Goal: Task Accomplishment & Management: Manage account settings

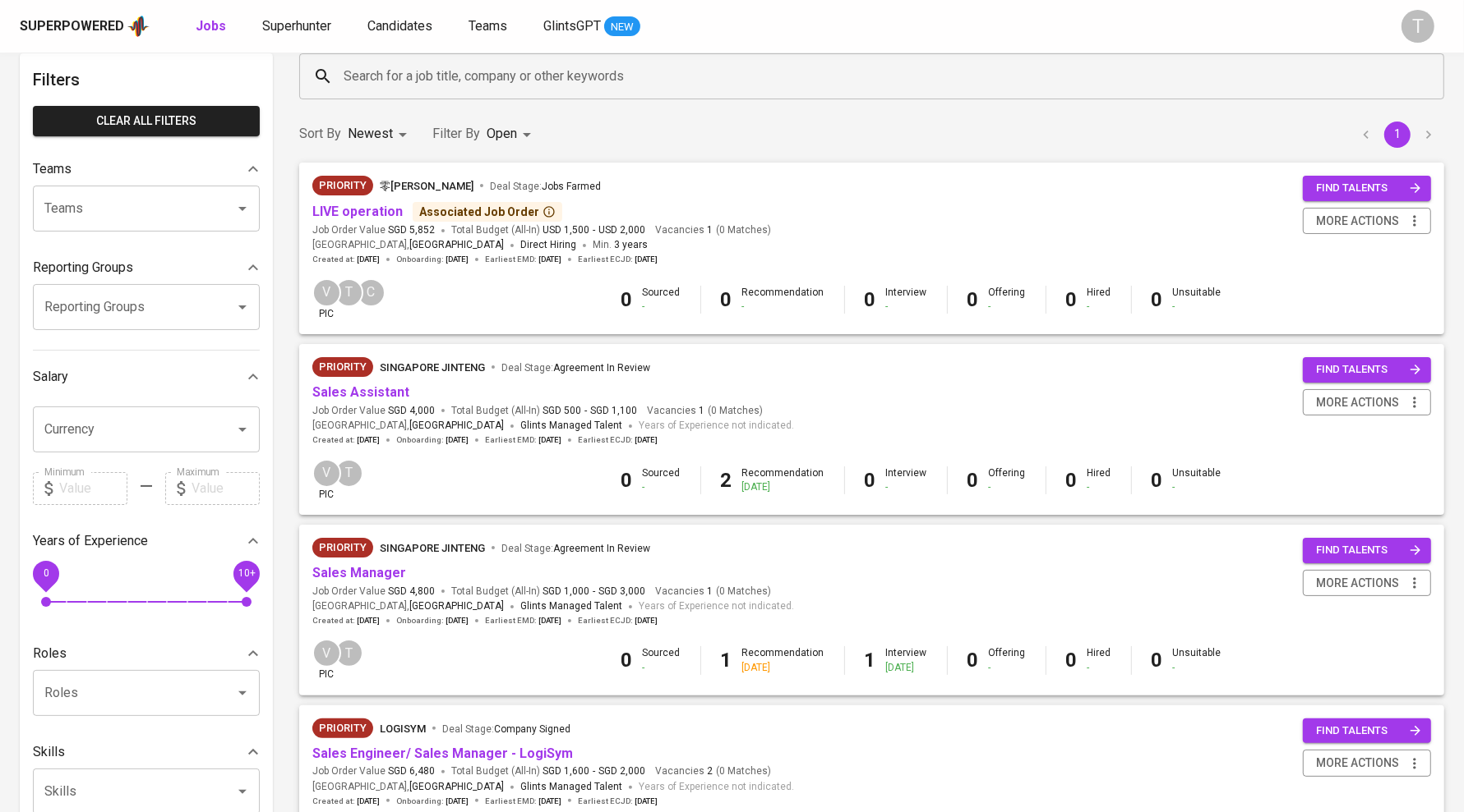
scroll to position [177, 0]
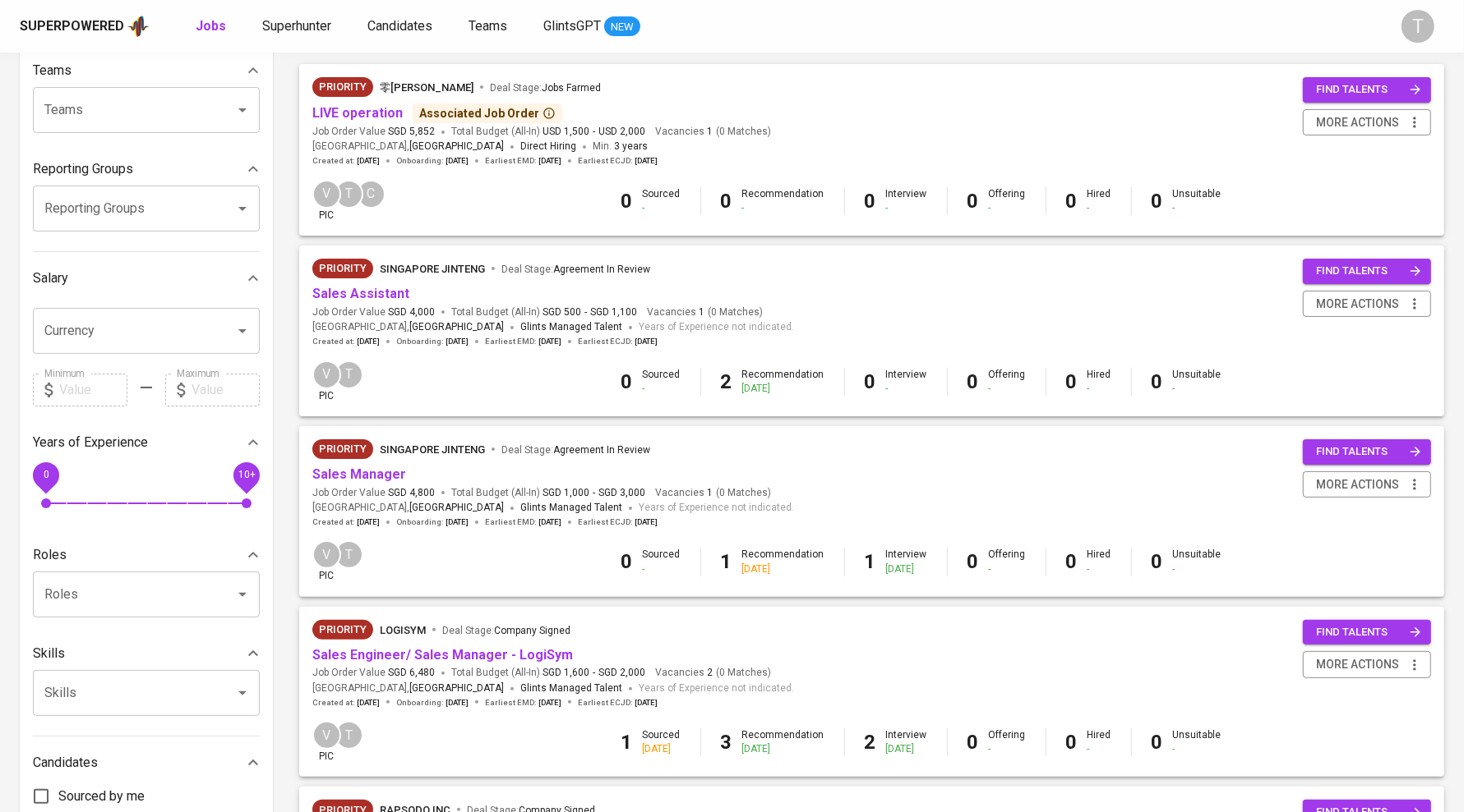
click at [374, 466] on span "Sales Manager" at bounding box center [359, 475] width 94 height 19
click at [374, 472] on link "Sales Manager" at bounding box center [359, 474] width 94 height 15
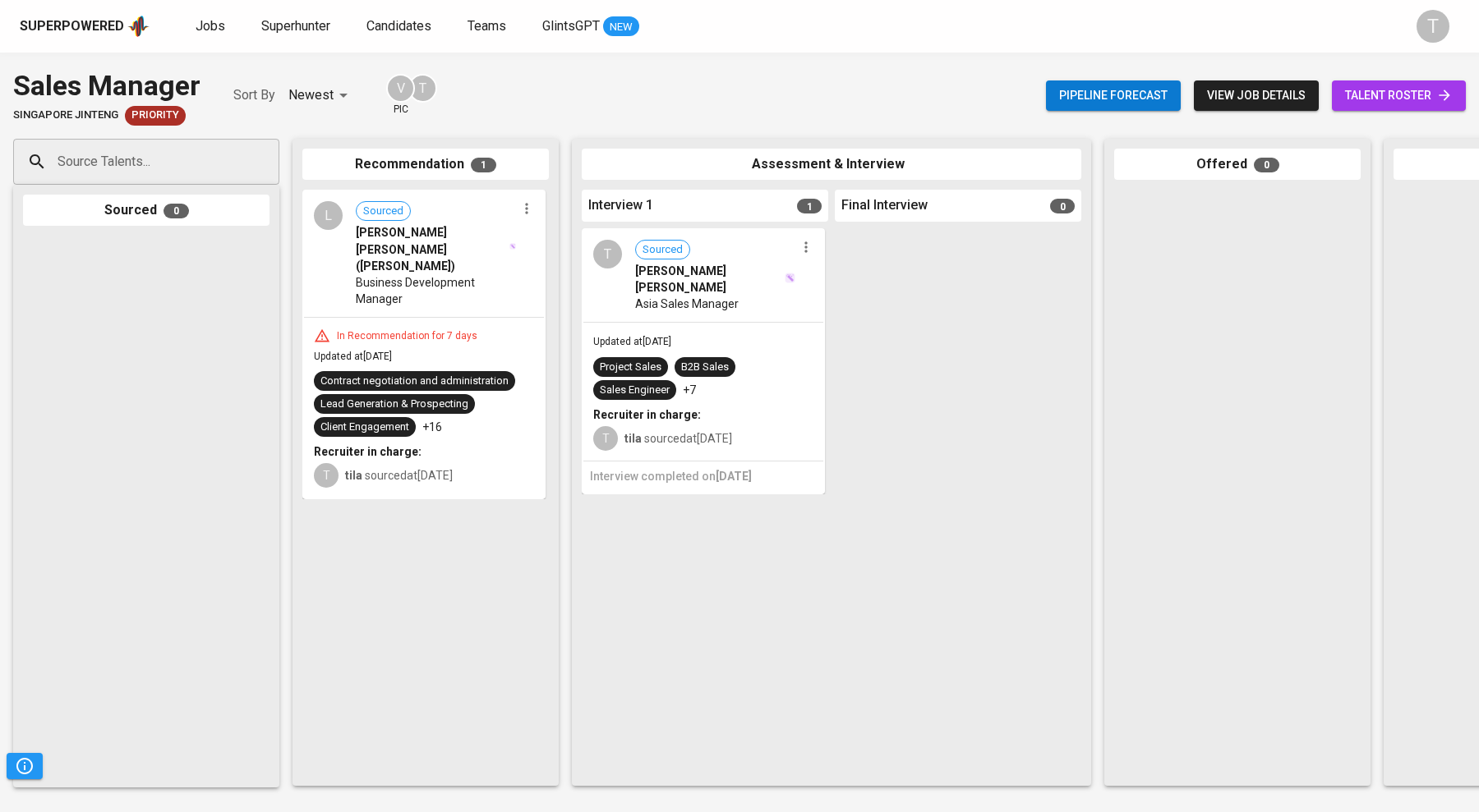
click at [1345, 86] on span "talent roster" at bounding box center [1398, 95] width 107 height 21
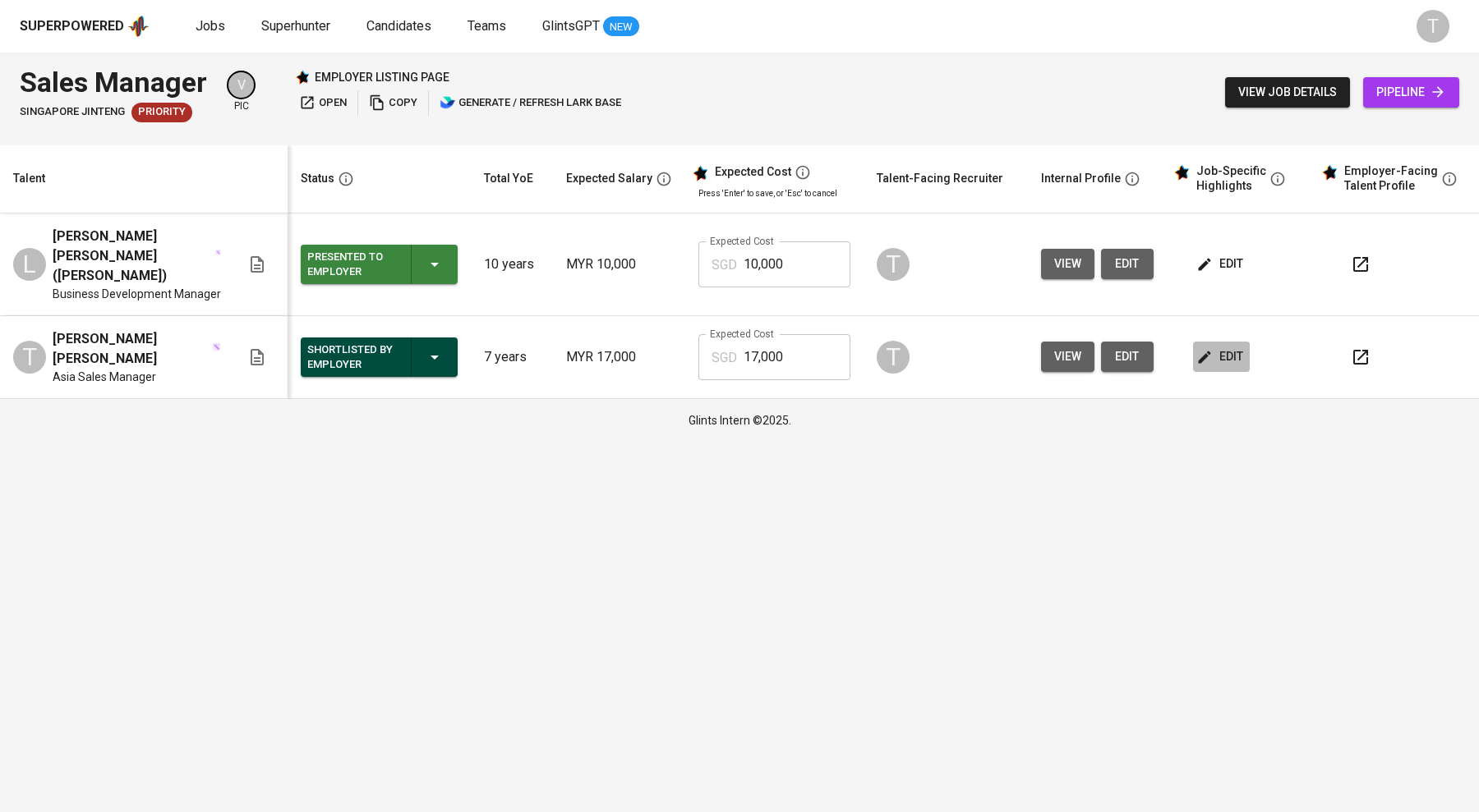
click at [1236, 347] on span "edit" at bounding box center [1221, 357] width 44 height 21
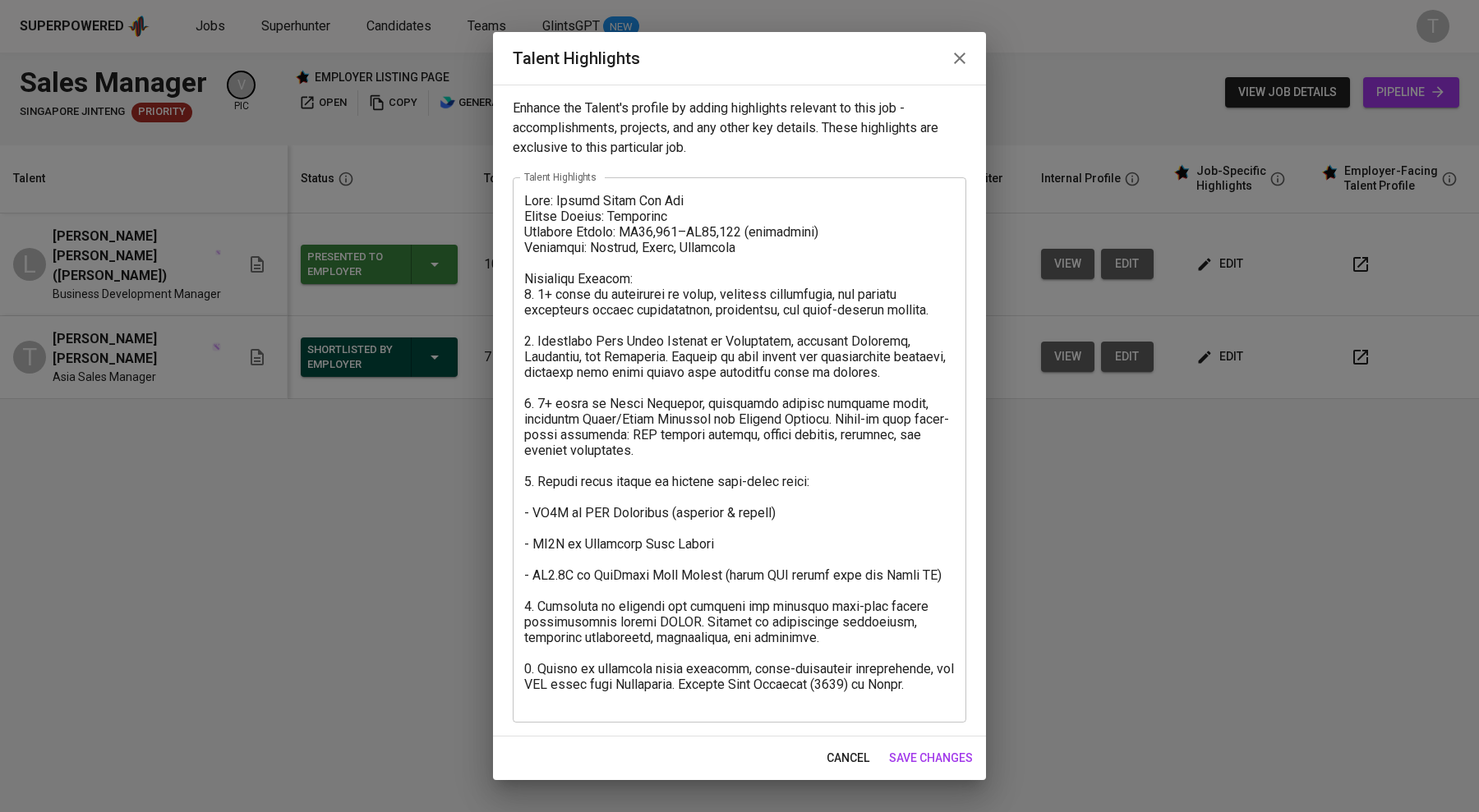
drag, startPoint x: 1262, startPoint y: 436, endPoint x: 1179, endPoint y: 502, distance: 106.0
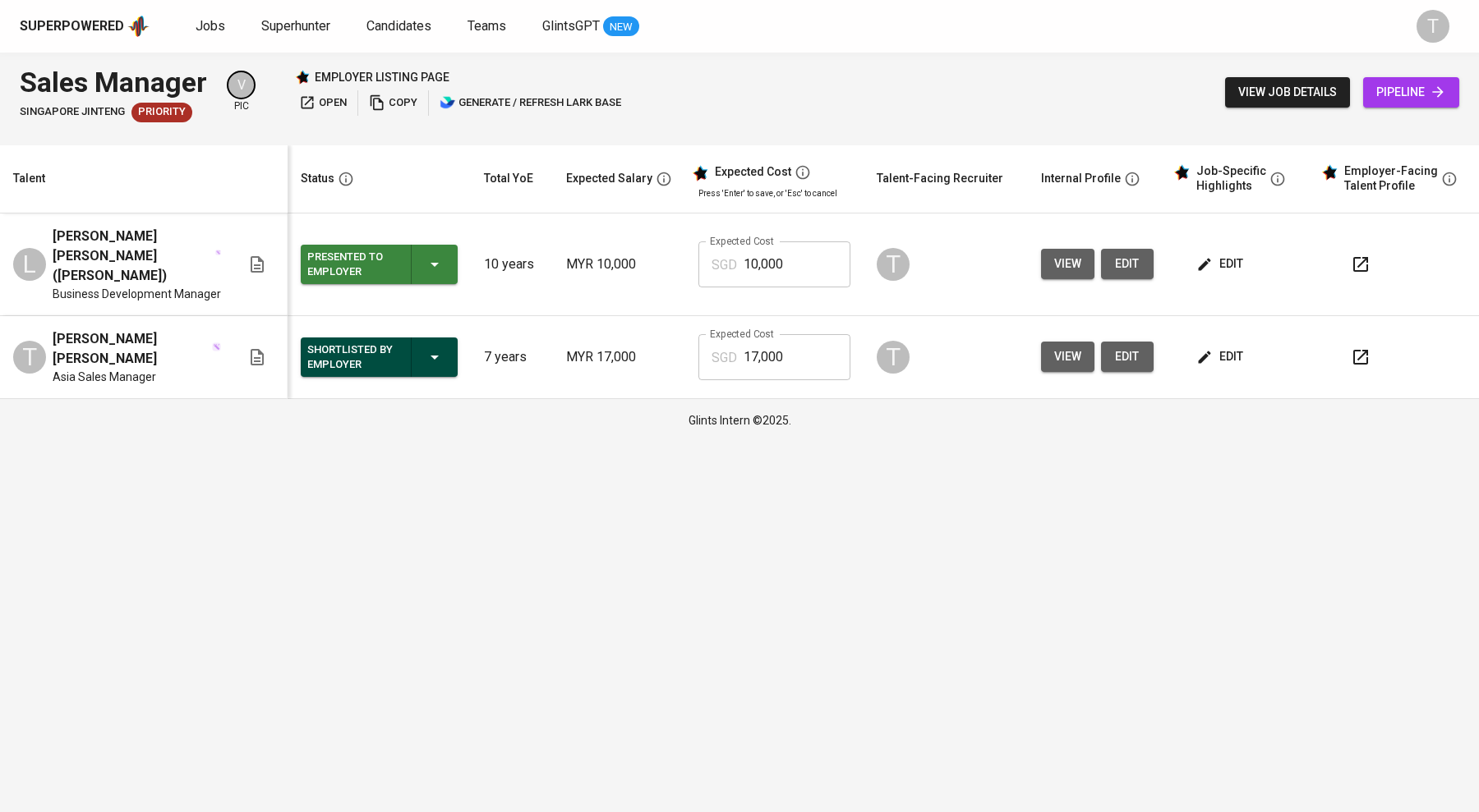
click at [1229, 347] on span "edit" at bounding box center [1221, 357] width 44 height 21
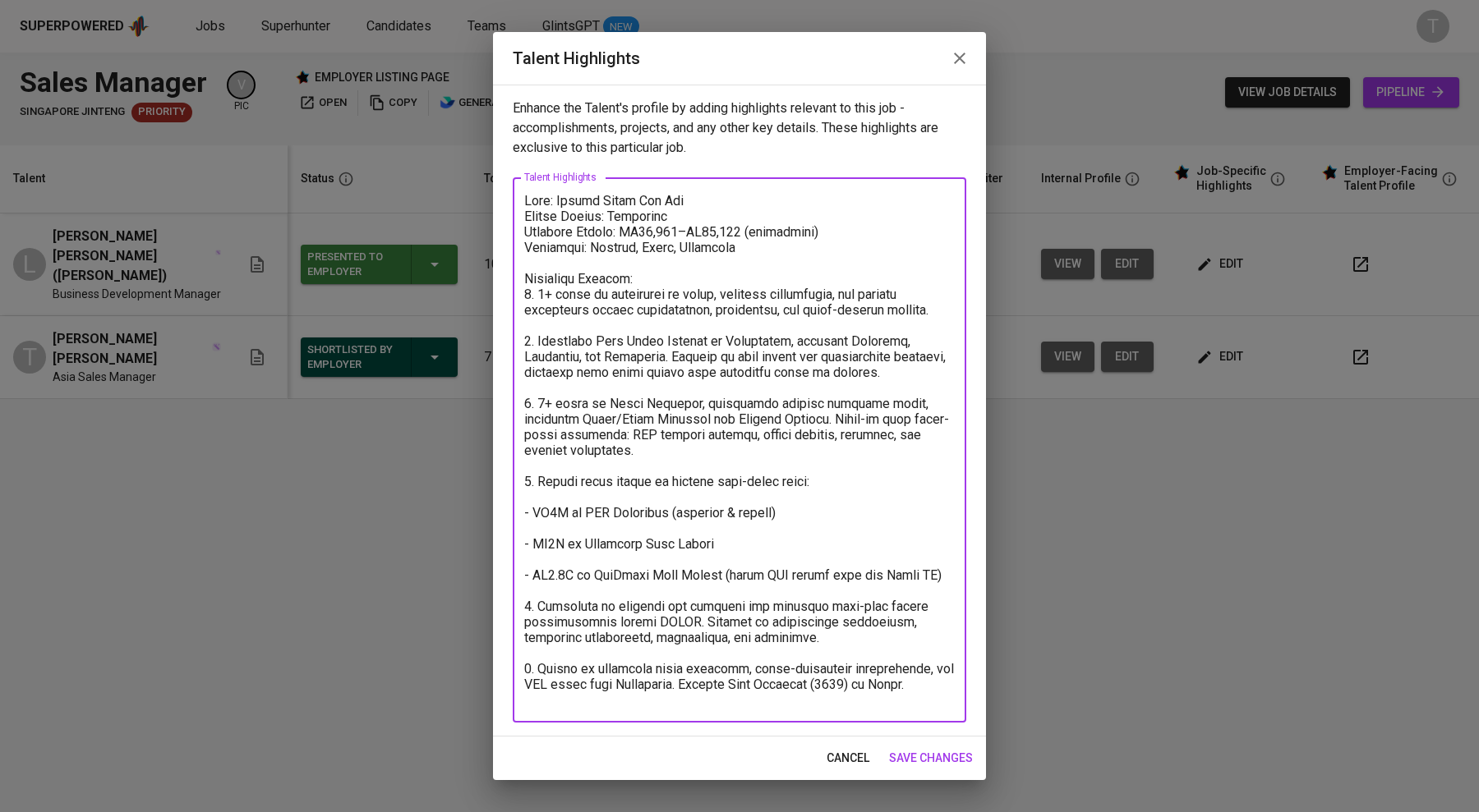
click at [789, 371] on textarea at bounding box center [740, 451] width 431 height 515
drag, startPoint x: 746, startPoint y: 358, endPoint x: 571, endPoint y: 374, distance: 175.7
click at [571, 374] on textarea at bounding box center [740, 451] width 431 height 515
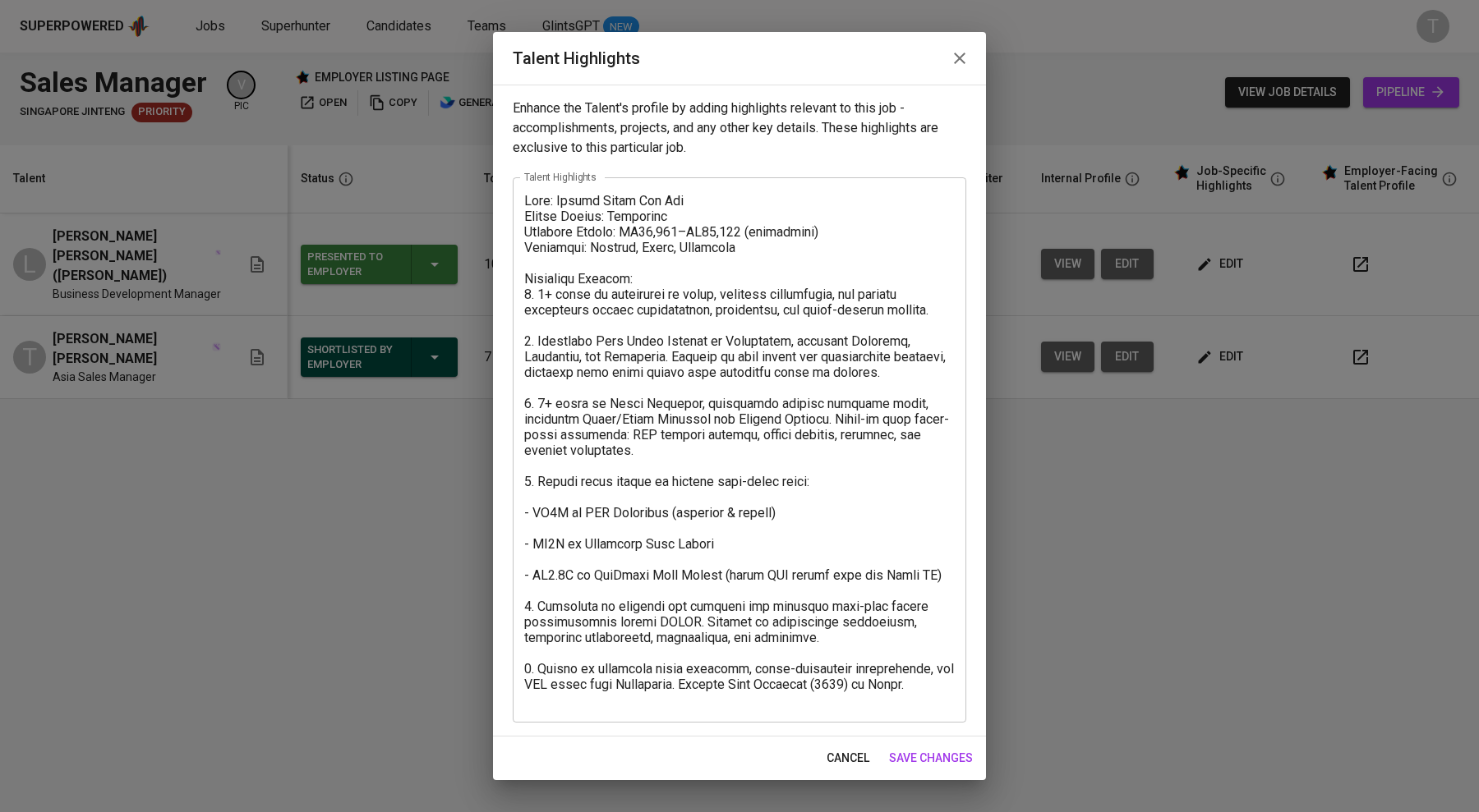
click at [948, 142] on p "Enhance the Talent's profile by adding highlights relevant to this job - accomp…" at bounding box center [739, 128] width 453 height 59
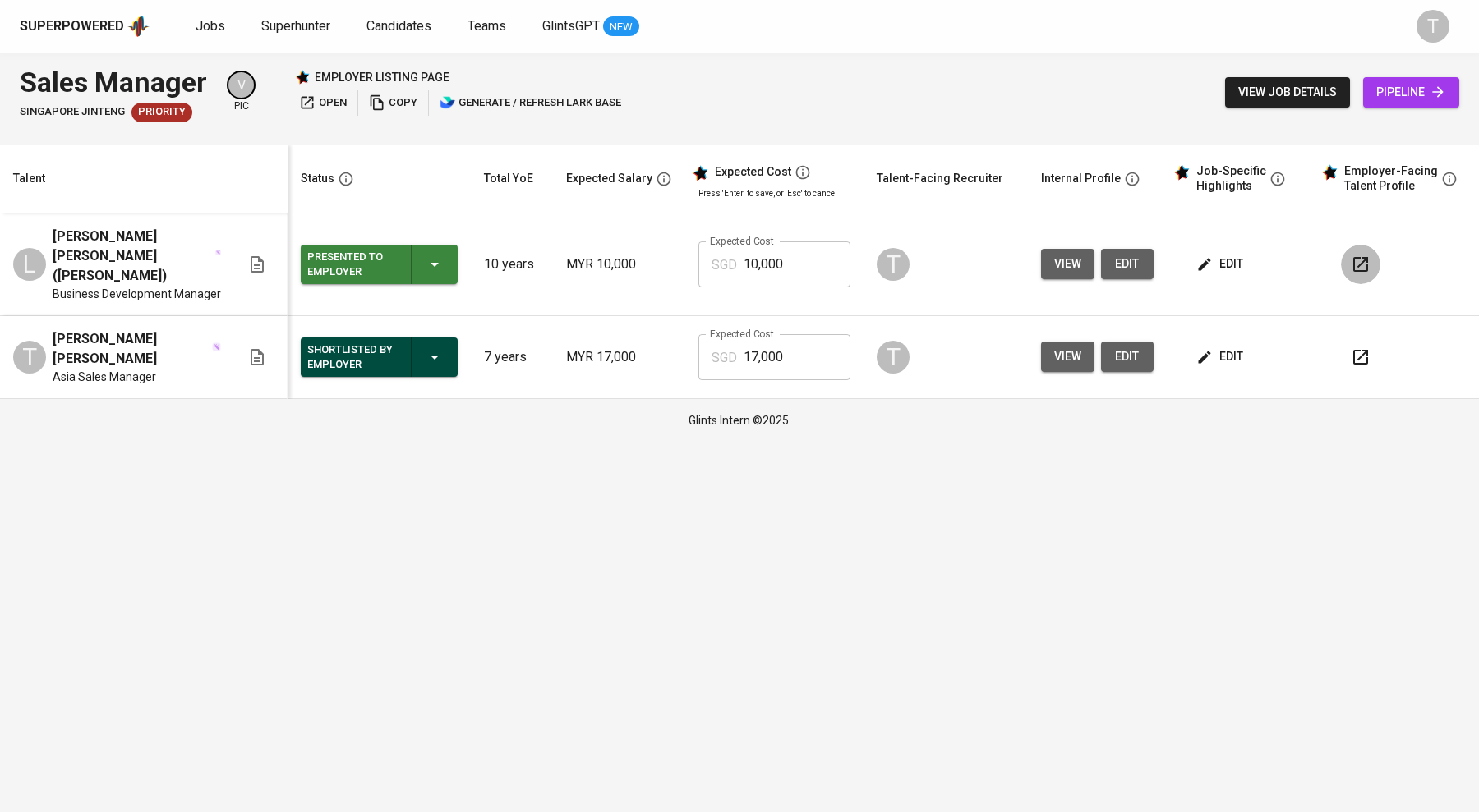
click at [1368, 254] on icon "button" at bounding box center [1361, 264] width 20 height 20
